Goal: Task Accomplishment & Management: Manage account settings

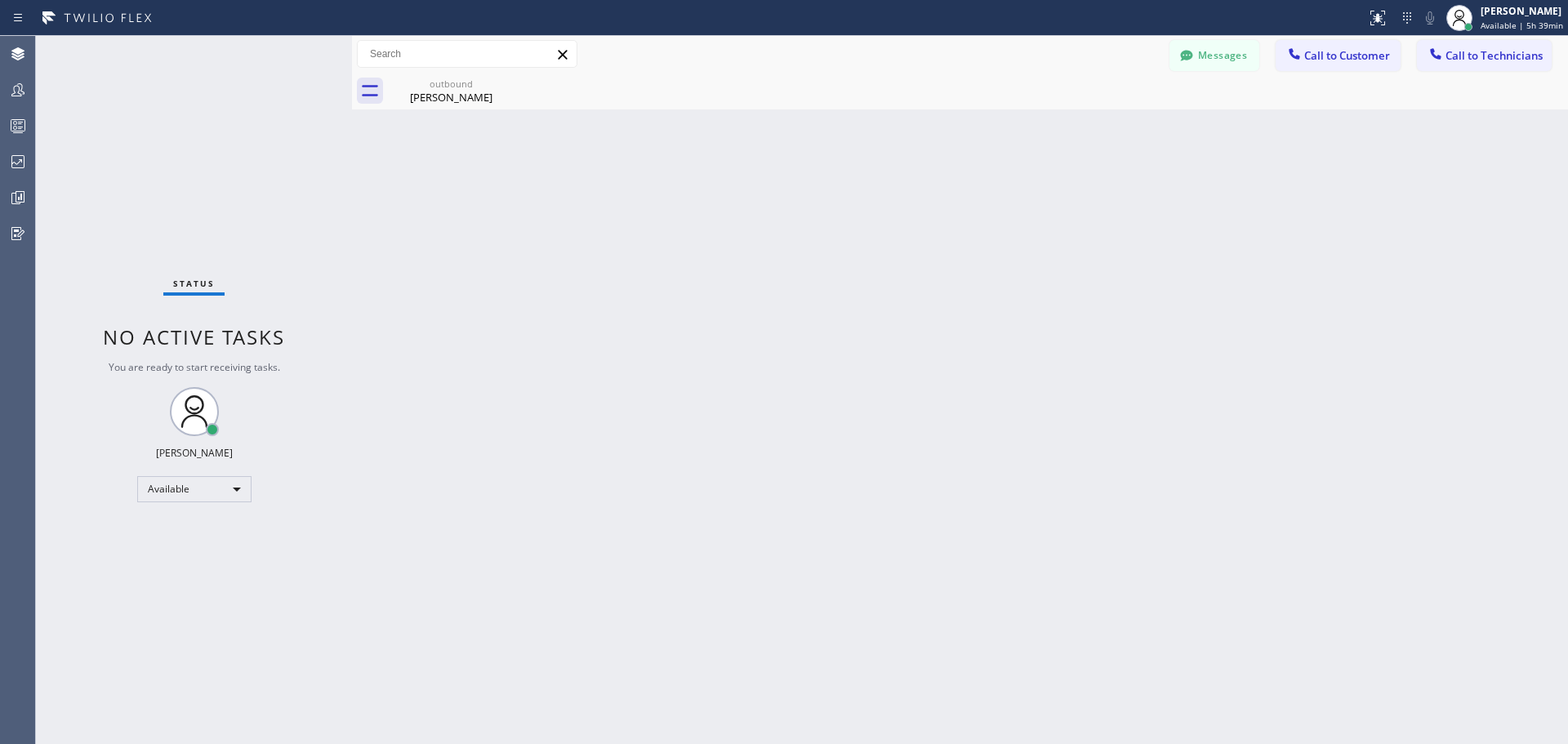
click at [1229, 61] on button "Messages" at bounding box center [1215, 55] width 90 height 31
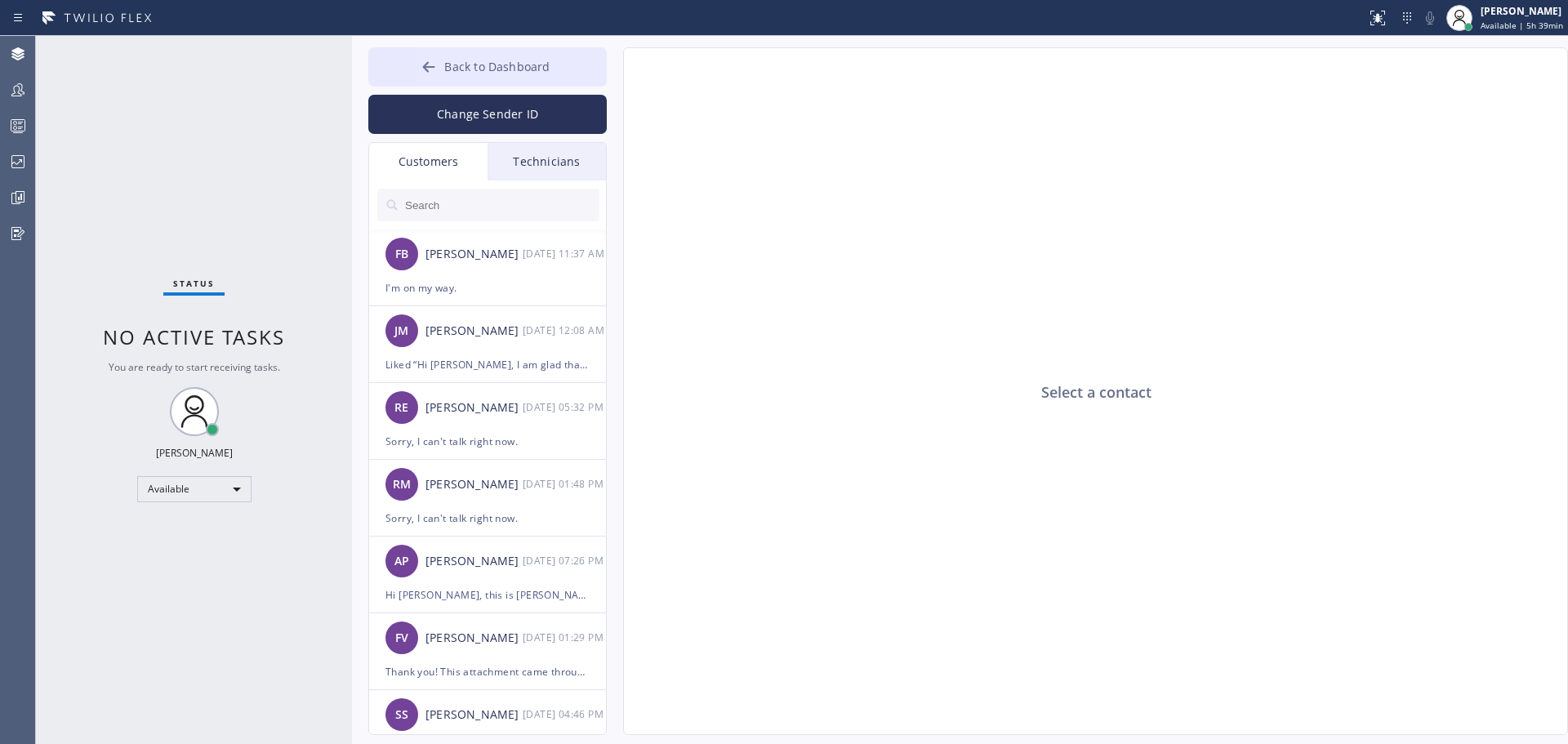
click at [474, 63] on span "Back to Dashboard" at bounding box center [497, 66] width 105 height 16
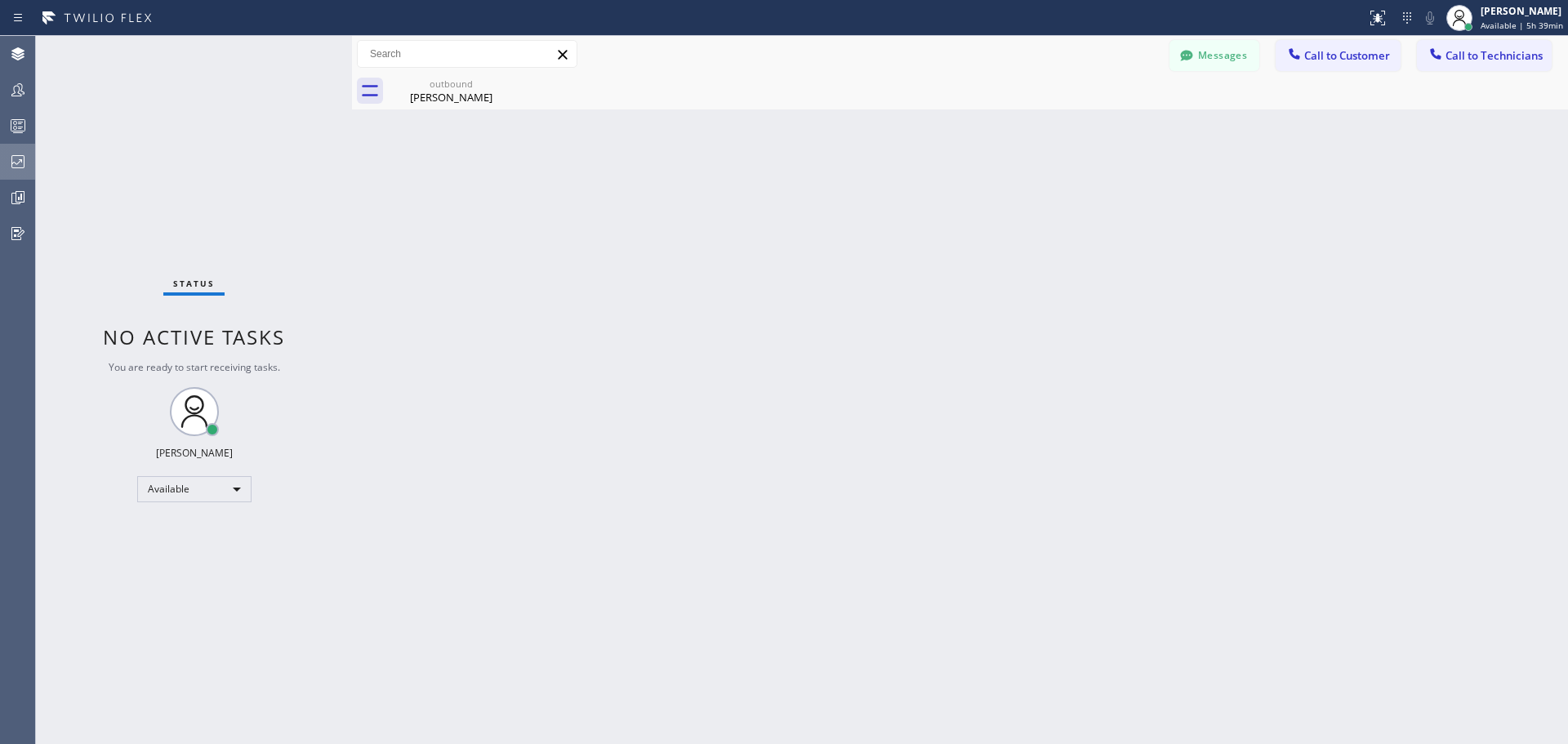
click at [16, 153] on icon at bounding box center [17, 161] width 20 height 20
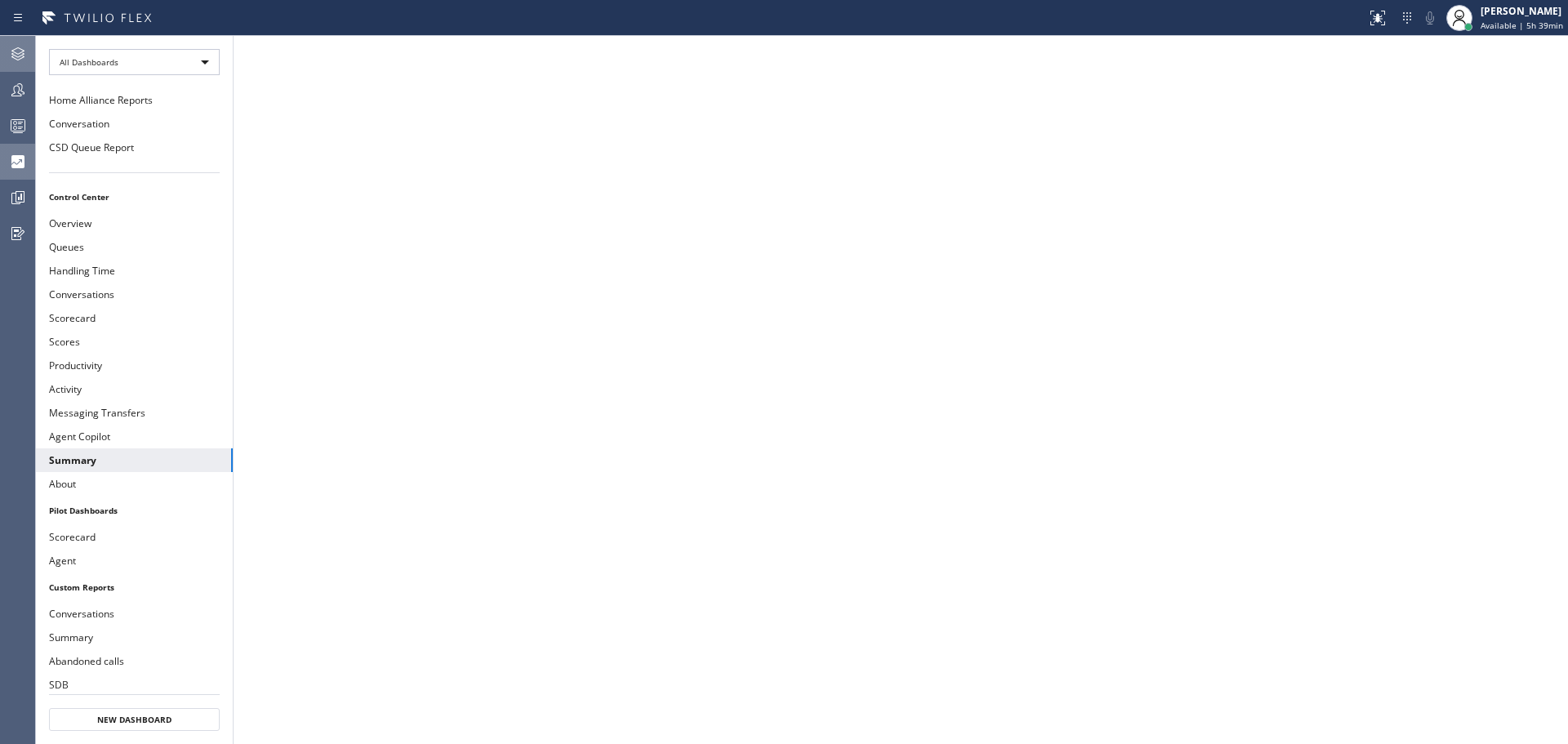
click at [18, 50] on icon at bounding box center [17, 53] width 20 height 20
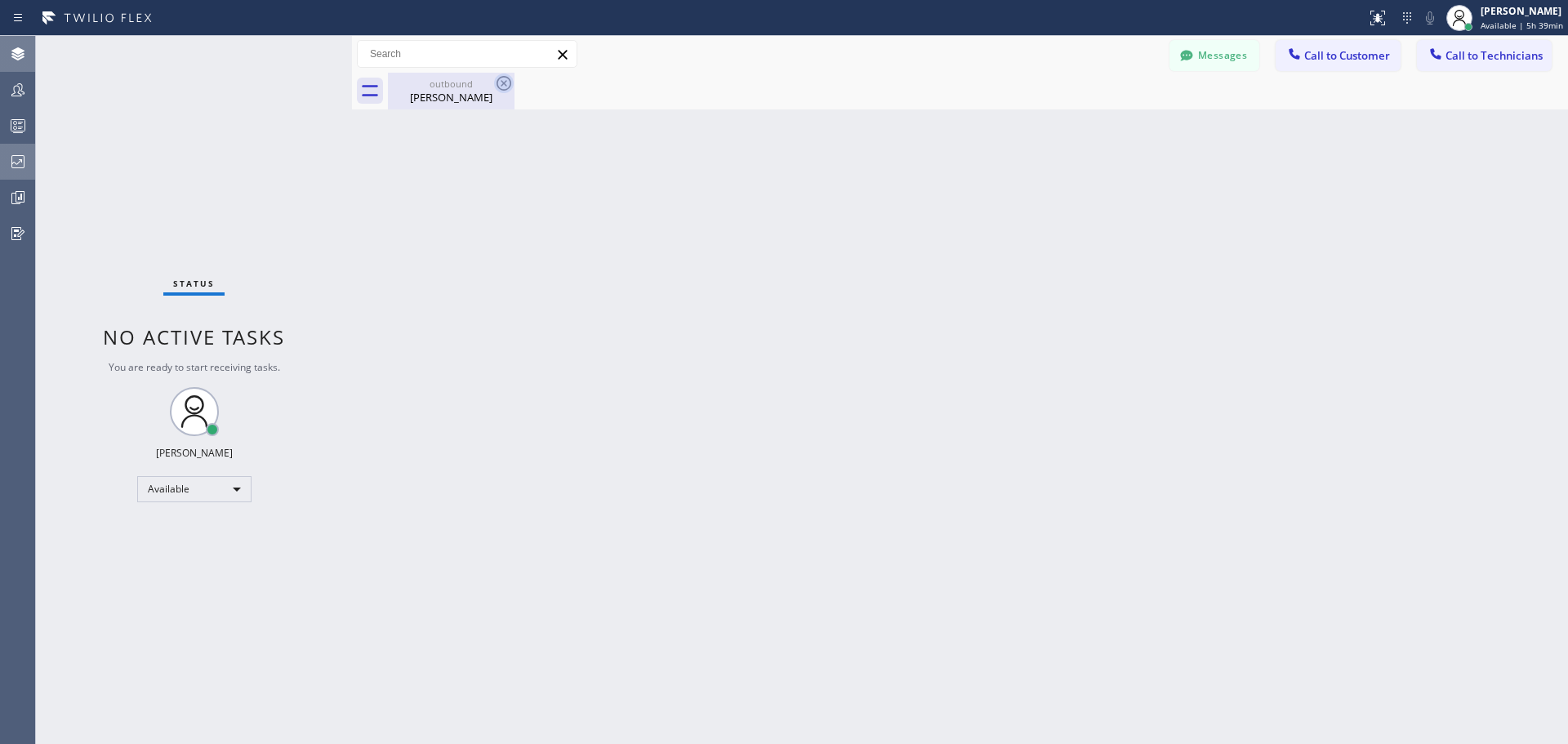
click at [506, 82] on icon at bounding box center [503, 83] width 15 height 15
drag, startPoint x: 446, startPoint y: 92, endPoint x: 459, endPoint y: 189, distance: 97.9
click at [446, 93] on div "[PERSON_NAME]" at bounding box center [451, 96] width 123 height 15
click at [1515, 19] on div "[PERSON_NAME] Available | 5h 42min" at bounding box center [1522, 17] width 90 height 28
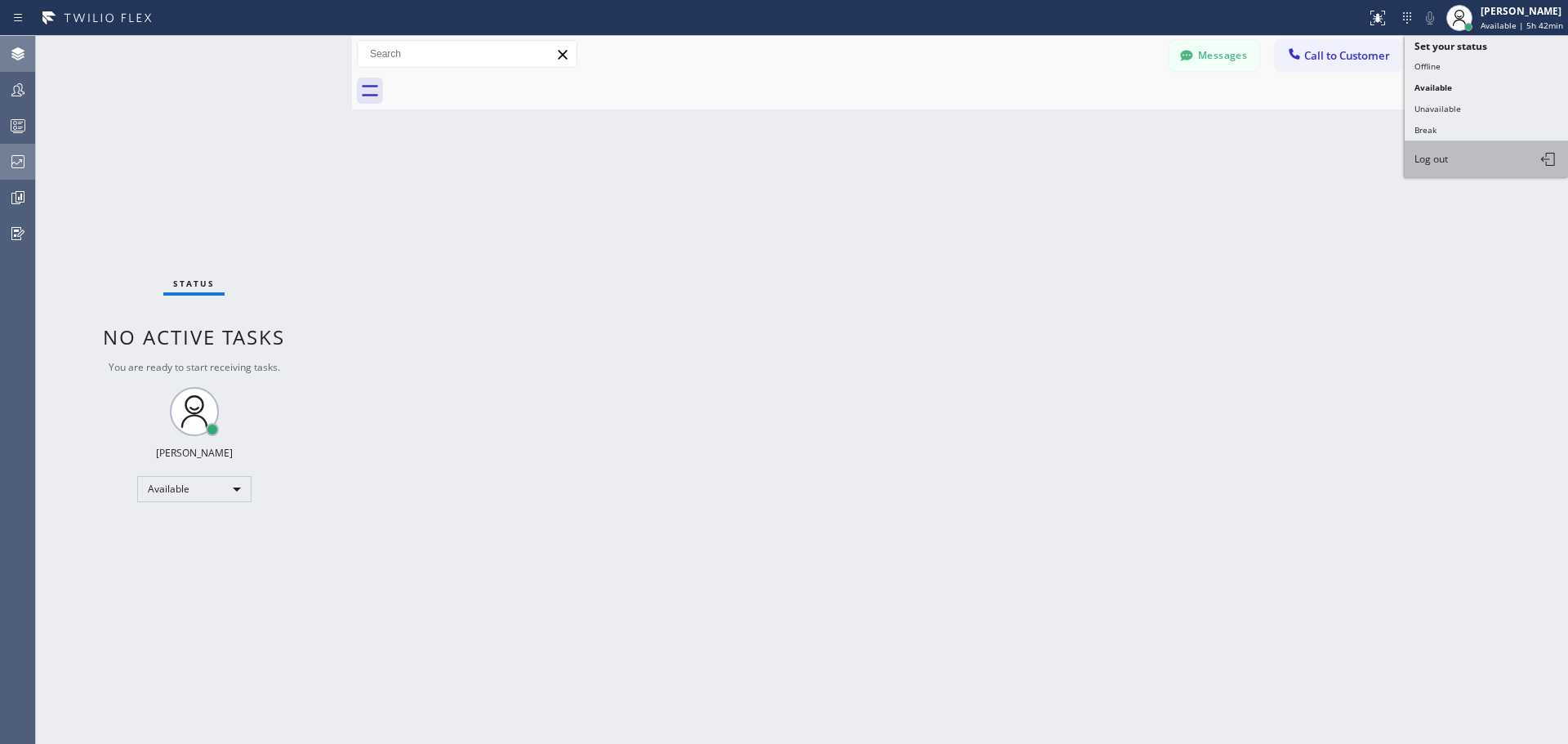
click at [1491, 148] on button "Log out" at bounding box center [1487, 159] width 164 height 36
